Goal: Book appointment/travel/reservation

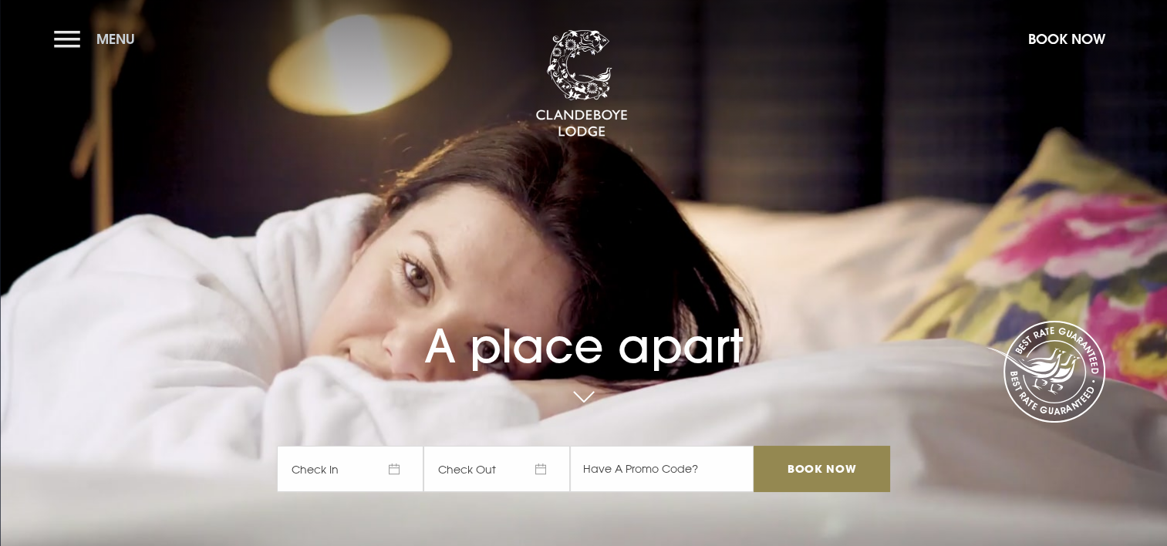
click at [64, 44] on button "Menu" at bounding box center [98, 38] width 89 height 33
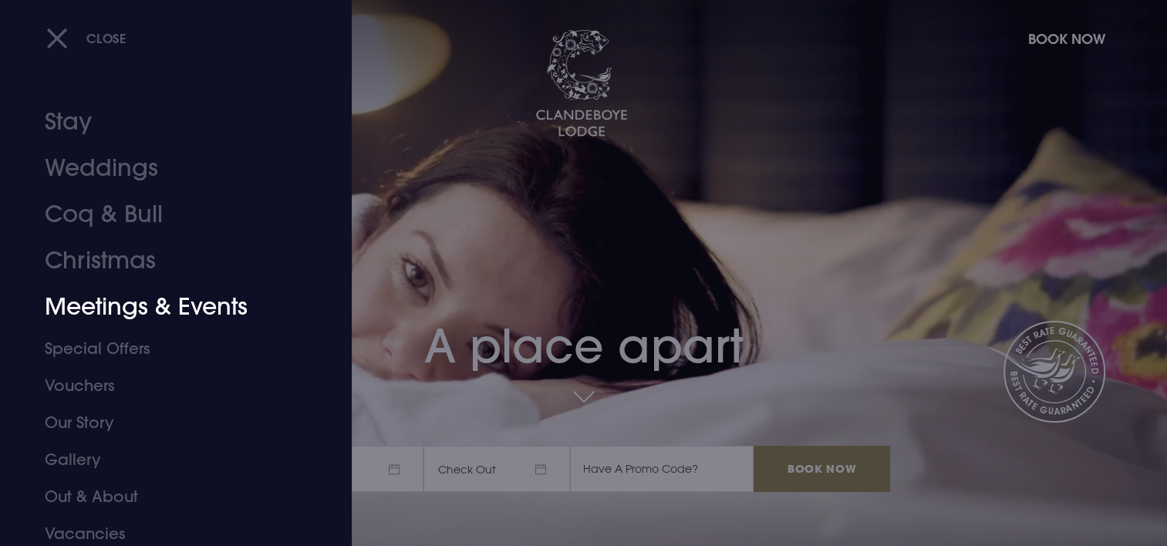
click at [167, 310] on link "Meetings & Events" at bounding box center [167, 307] width 244 height 46
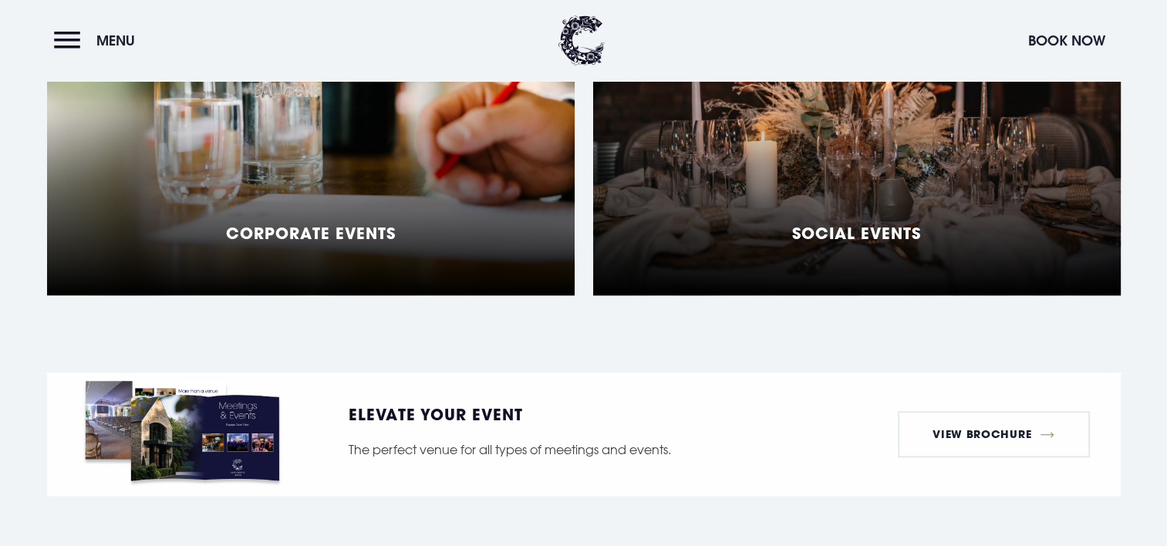
scroll to position [1388, 0]
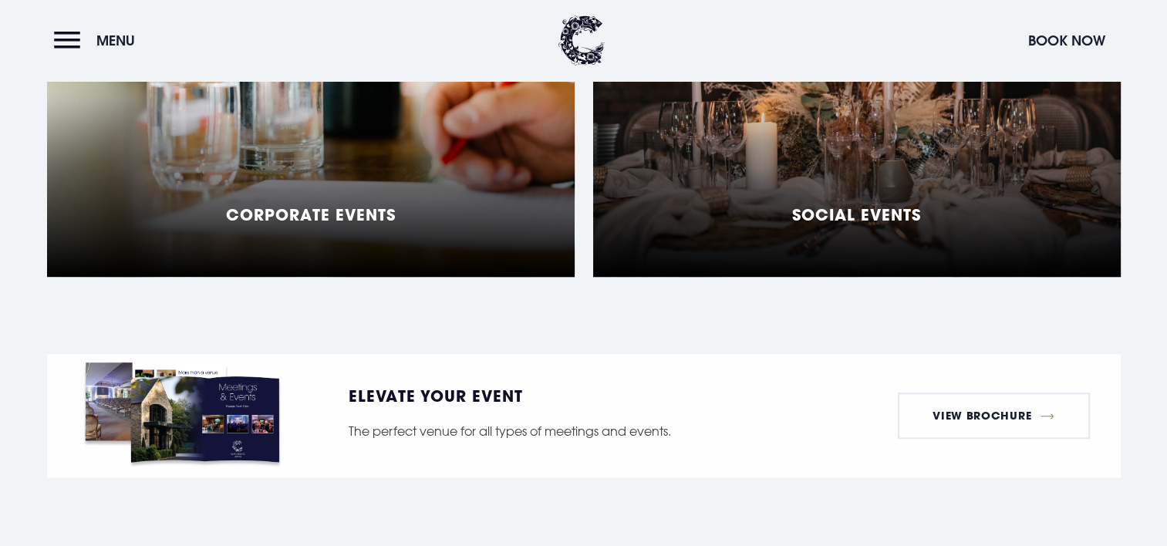
click at [288, 205] on h5 "Corporate Events" at bounding box center [311, 214] width 170 height 19
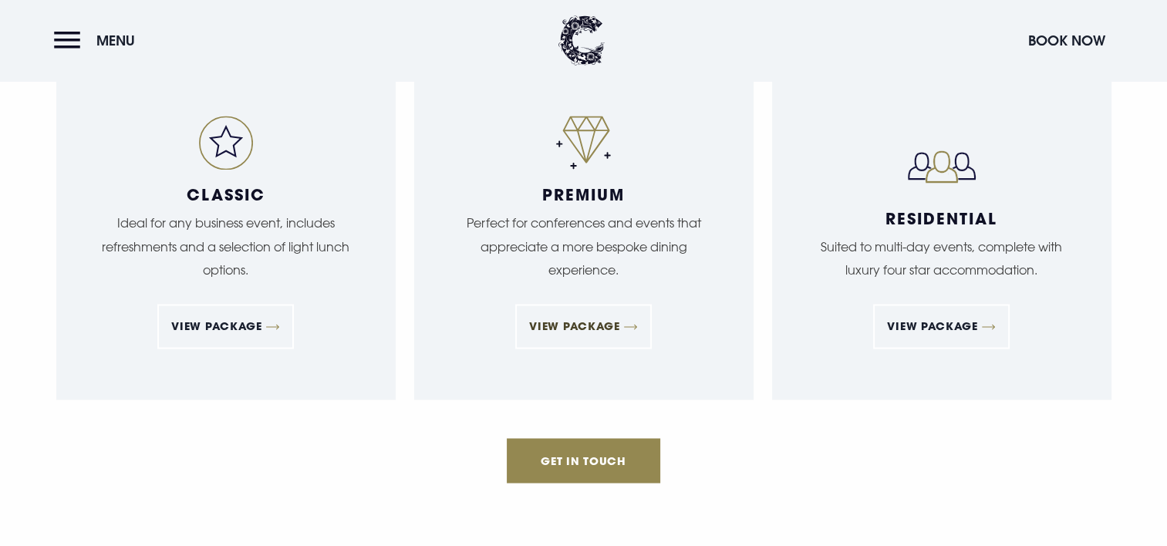
scroll to position [2545, 0]
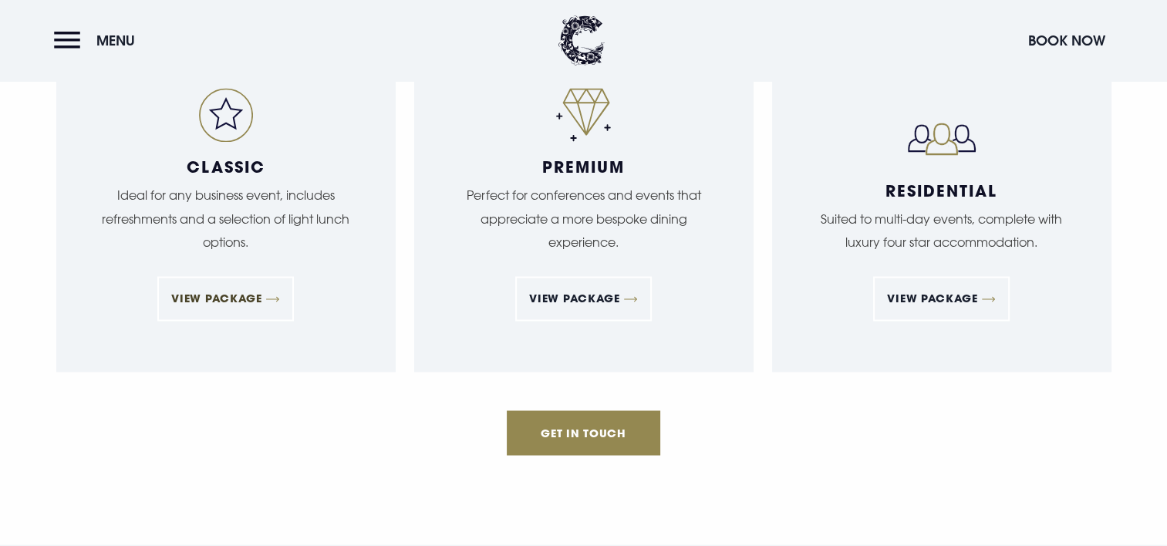
click at [256, 276] on link "View Package" at bounding box center [225, 298] width 136 height 45
click at [551, 276] on link "View Package" at bounding box center [583, 298] width 136 height 45
